Goal: Ask a question: Ask a question

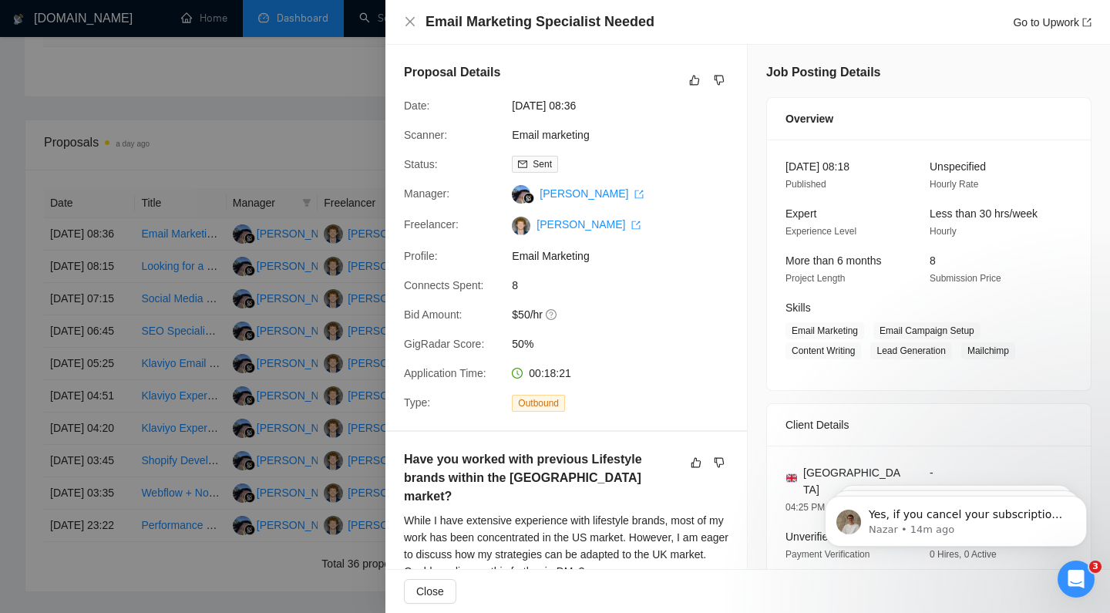
click at [803, 352] on span "Content Writing" at bounding box center [824, 350] width 76 height 17
click at [328, 158] on div at bounding box center [555, 306] width 1110 height 613
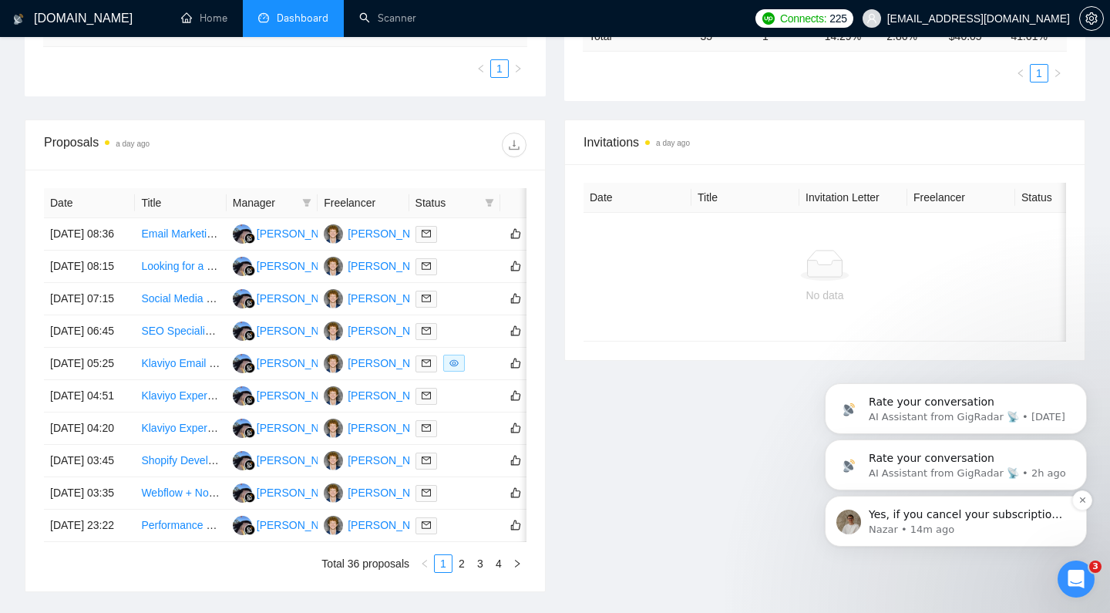
click at [949, 515] on p "Yes, if you cancel your subscription now, you’ll still be able to use the platf…" at bounding box center [968, 514] width 199 height 15
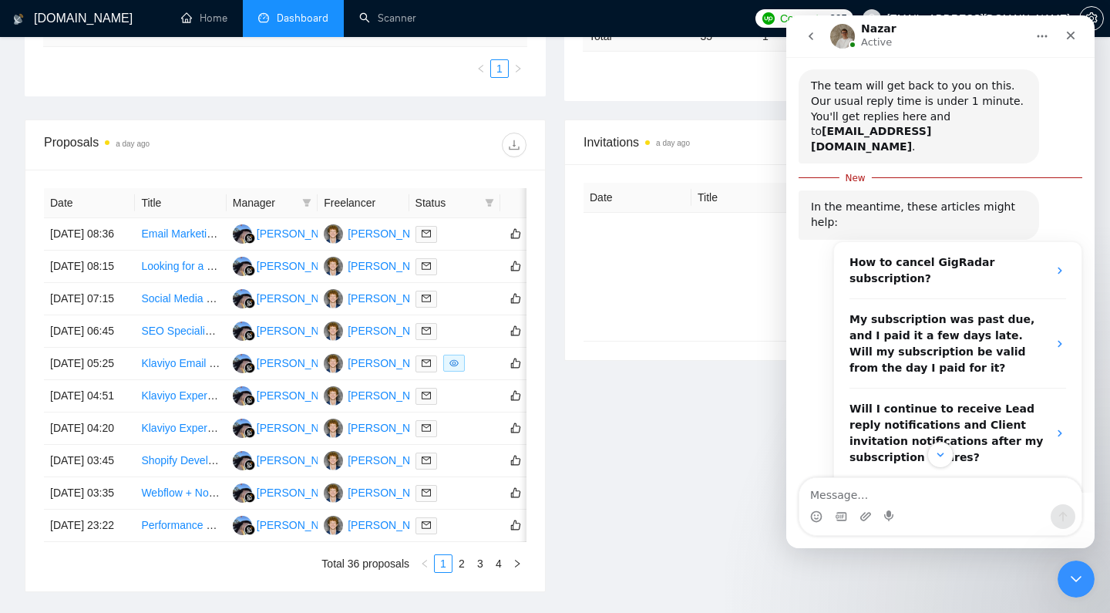
scroll to position [202, 0]
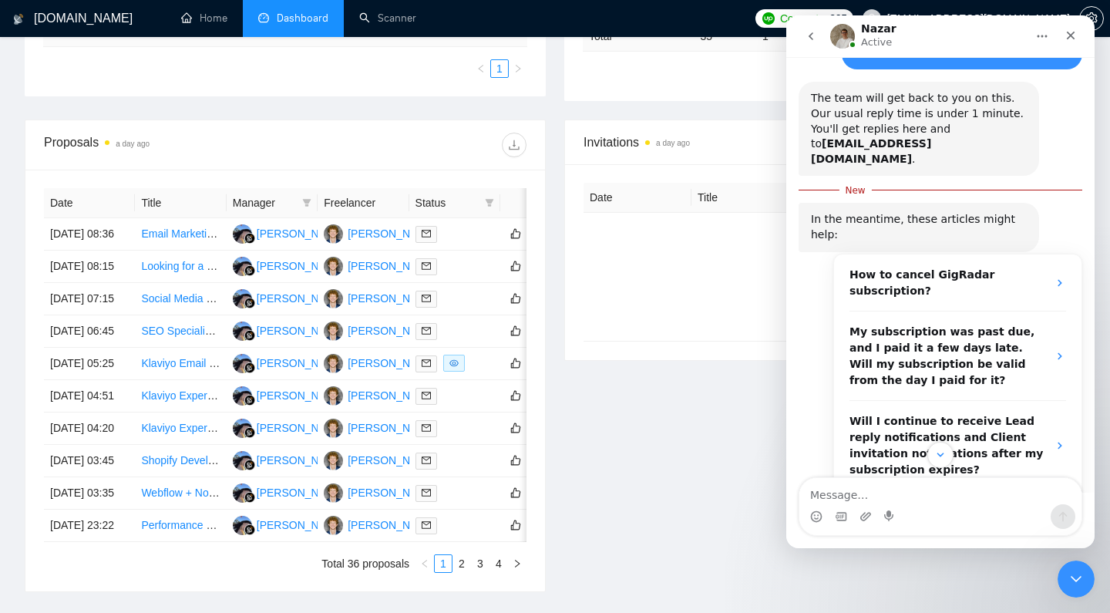
click at [772, 275] on div at bounding box center [825, 265] width 458 height 31
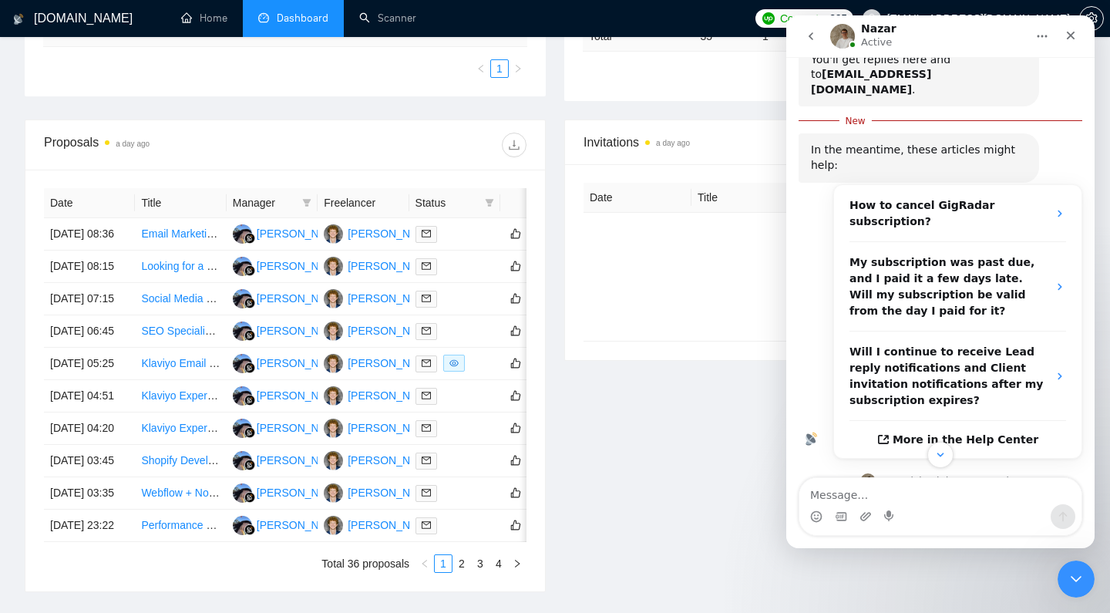
scroll to position [440, 0]
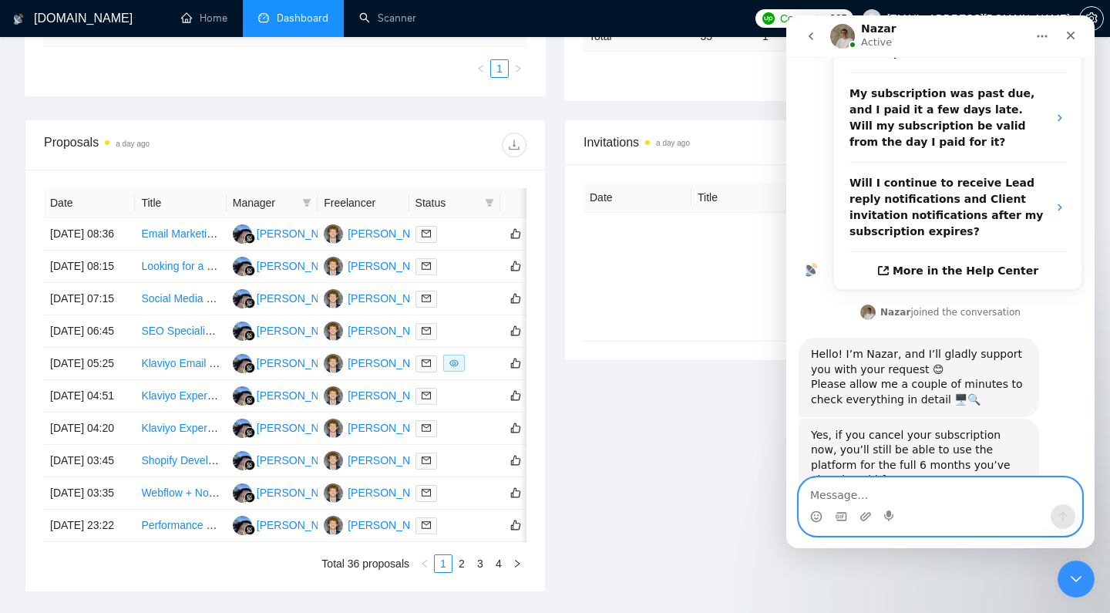
click at [952, 483] on textarea "Message…" at bounding box center [941, 491] width 282 height 26
type textarea "Ok thanks for clarifying"
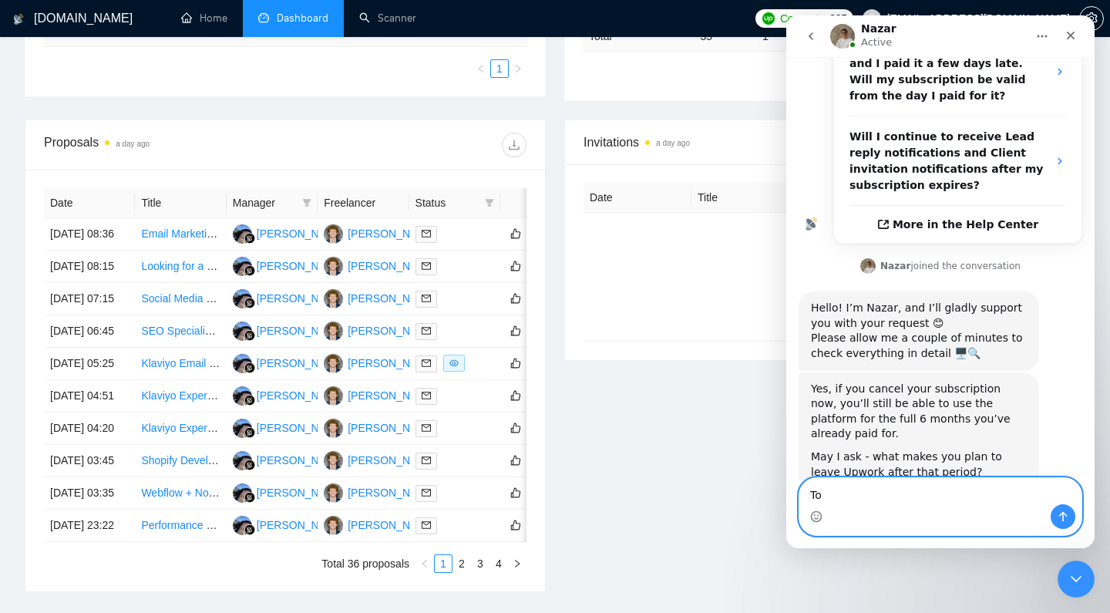
type textarea "T"
type textarea "I want organic content to drive traffic, that's my goal"
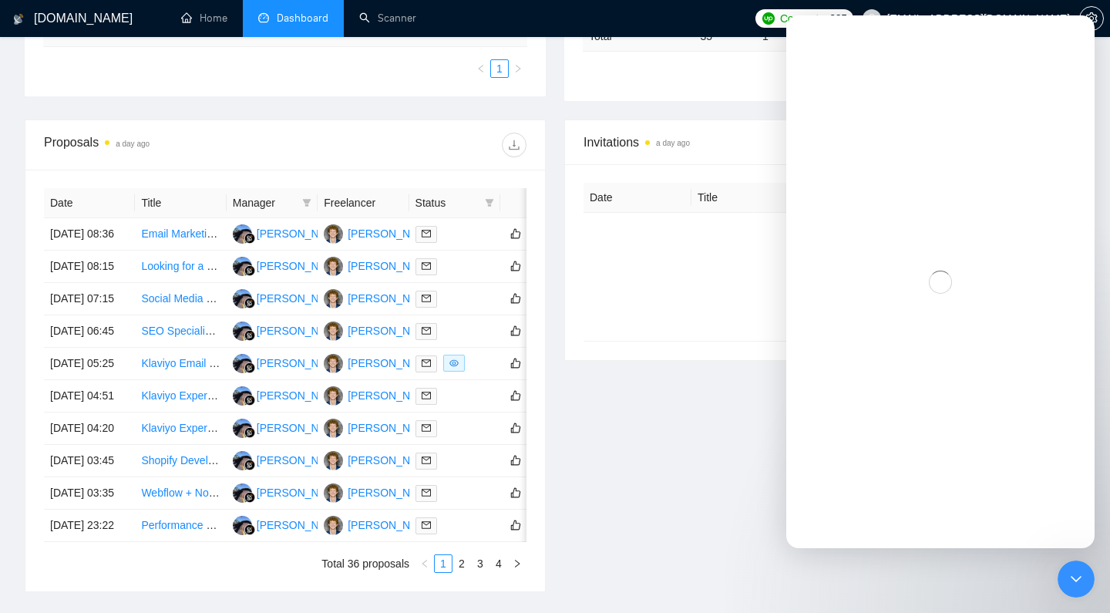
scroll to position [0, 0]
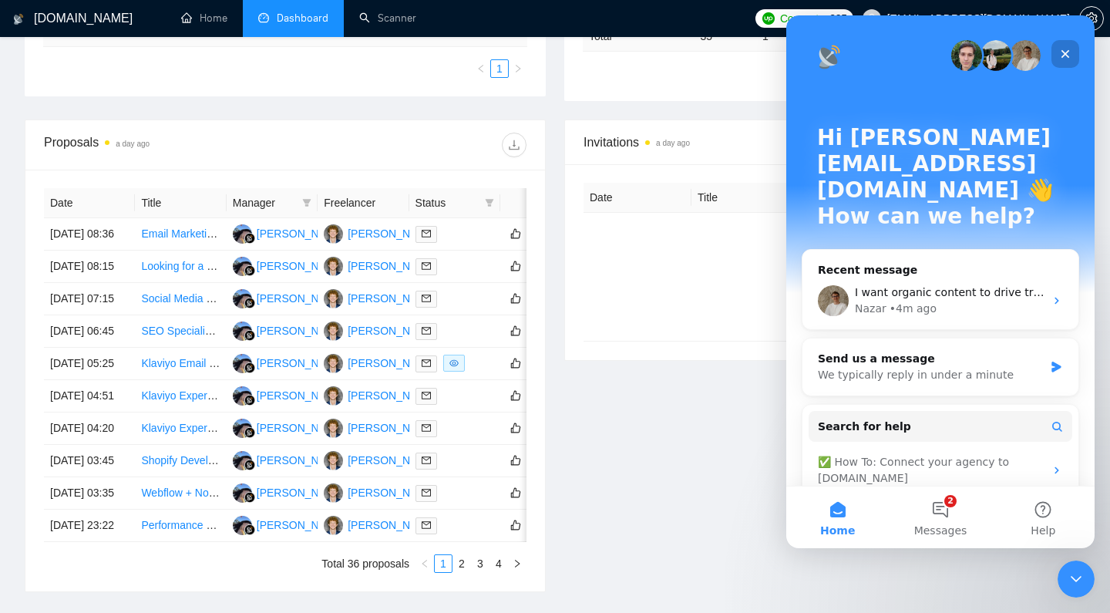
click at [1063, 48] on icon "Close" at bounding box center [1066, 54] width 12 height 12
